Goal: Transaction & Acquisition: Purchase product/service

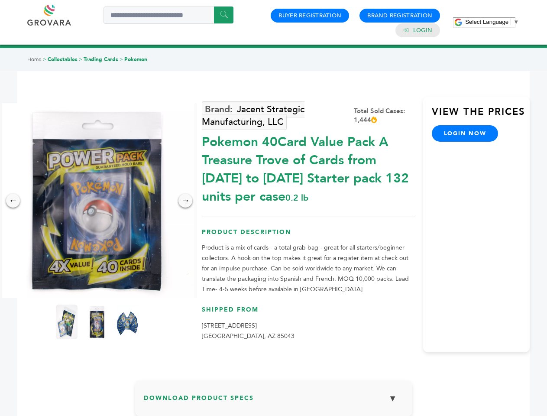
click at [492, 22] on span "Select Language" at bounding box center [486, 22] width 43 height 6
click at [97, 200] on img at bounding box center [97, 200] width 195 height 195
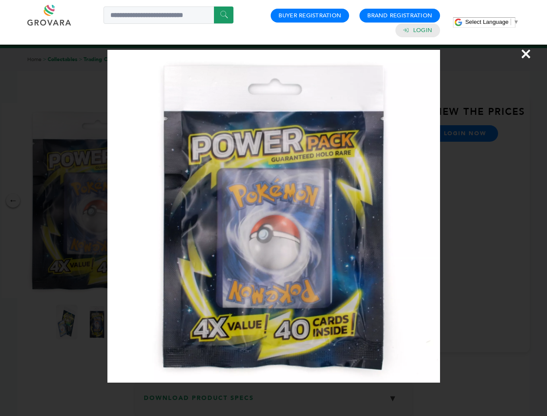
click at [13, 200] on div "×" at bounding box center [273, 208] width 547 height 416
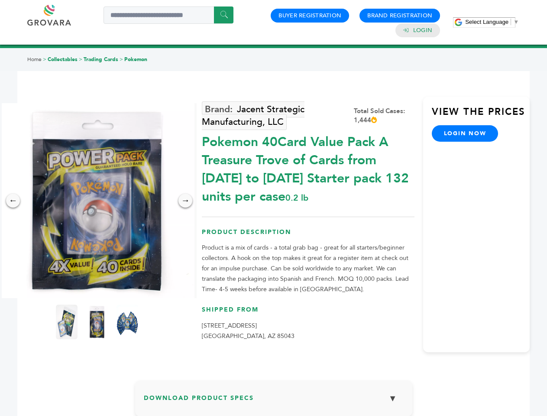
click at [185, 200] on div "→" at bounding box center [185, 201] width 14 height 14
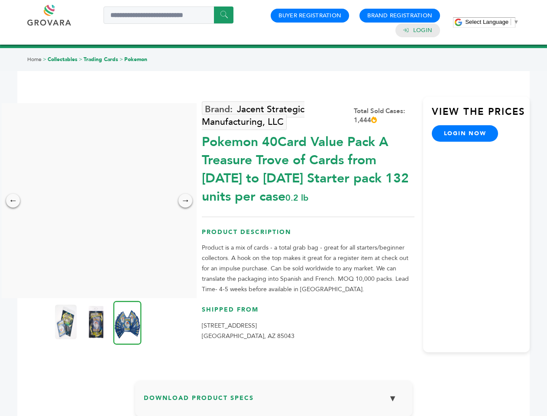
click at [67, 322] on img at bounding box center [66, 321] width 22 height 35
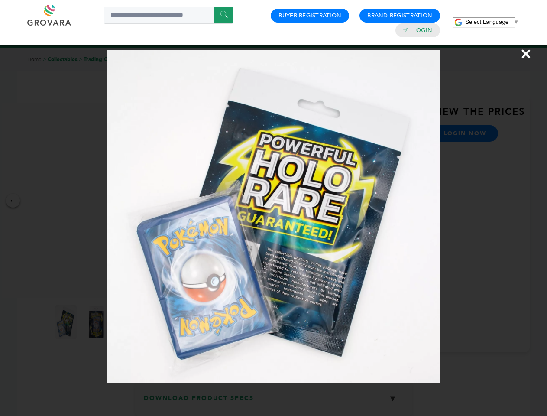
click at [97, 322] on div "×" at bounding box center [273, 208] width 547 height 416
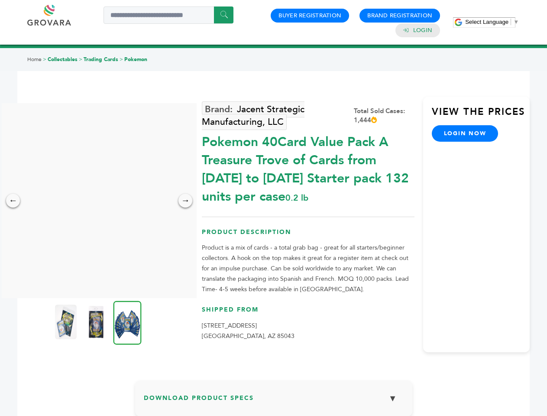
click at [127, 322] on img at bounding box center [127, 323] width 28 height 44
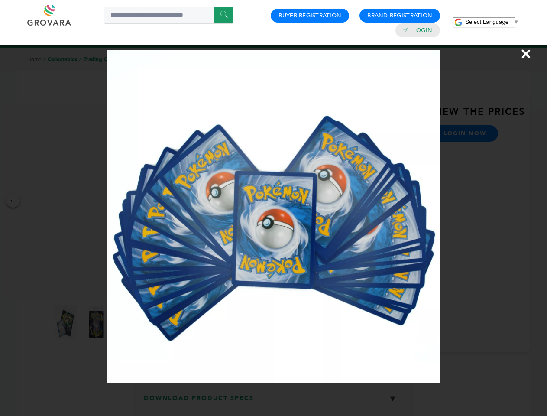
click at [274, 401] on div "×" at bounding box center [273, 208] width 547 height 416
